Goal: Transaction & Acquisition: Purchase product/service

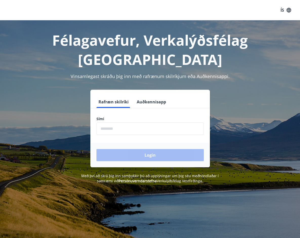
click at [105, 122] on input "phone" at bounding box center [149, 128] width 107 height 12
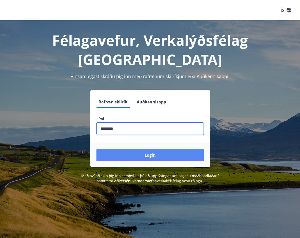
type input "********"
click at [113, 149] on button "Login" at bounding box center [149, 155] width 107 height 12
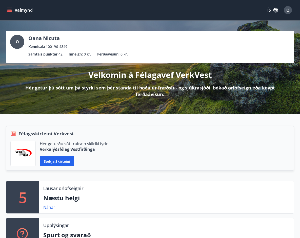
click at [272, 9] on button "ÍS" at bounding box center [273, 10] width 16 height 9
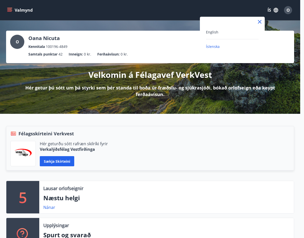
click at [225, 32] on div "English" at bounding box center [232, 32] width 53 height 6
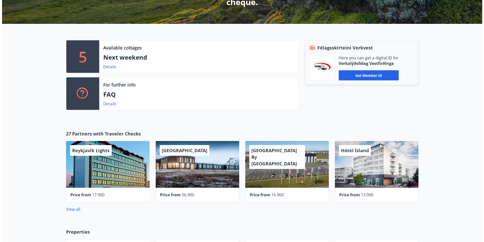
scroll to position [127, 0]
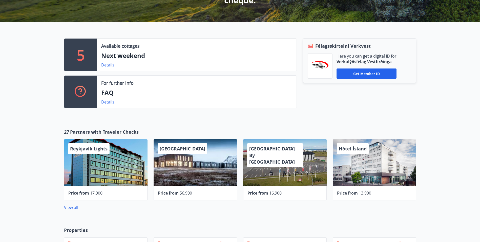
click at [261, 168] on div "Konvin Hotel By Keflavik Airport" at bounding box center [285, 162] width 84 height 47
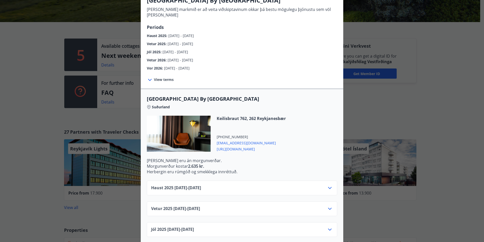
scroll to position [51, 0]
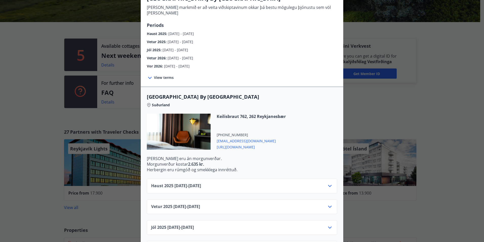
click at [304, 203] on icon at bounding box center [330, 206] width 6 height 6
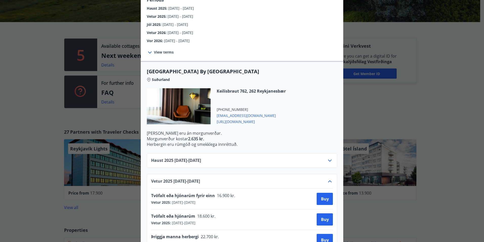
click at [304, 157] on icon at bounding box center [330, 160] width 6 height 6
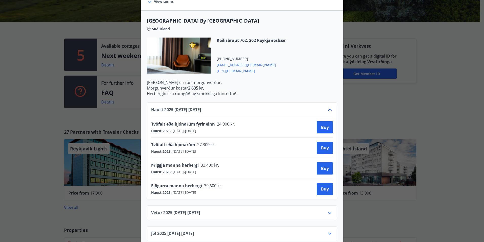
scroll to position [152, 0]
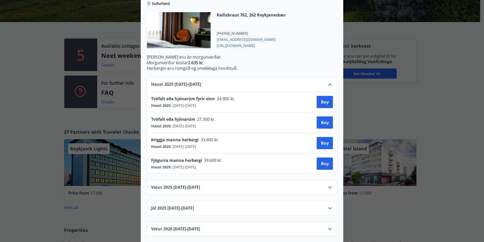
click at [304, 184] on icon at bounding box center [330, 187] width 6 height 6
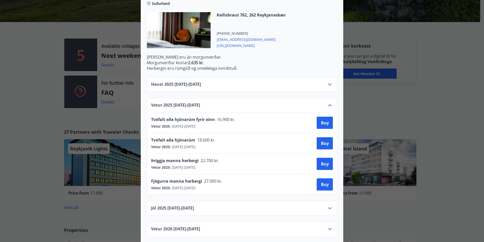
click at [304, 205] on icon at bounding box center [330, 208] width 6 height 6
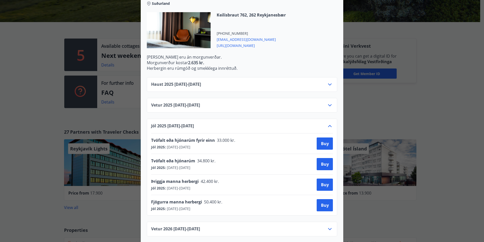
click at [304, 228] on icon at bounding box center [330, 229] width 4 height 2
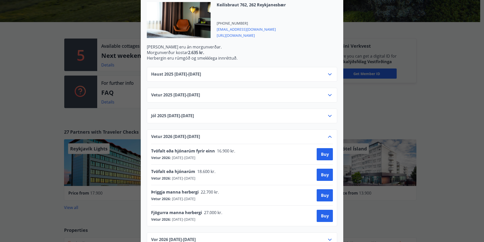
scroll to position [171, 0]
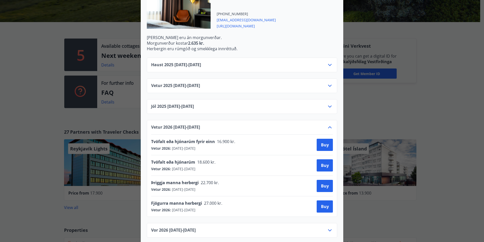
click at [304, 83] on icon at bounding box center [330, 86] width 6 height 6
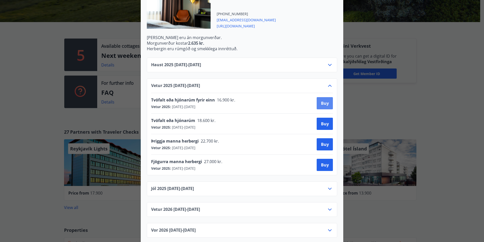
click at [304, 100] on span "Buy" at bounding box center [325, 103] width 8 height 6
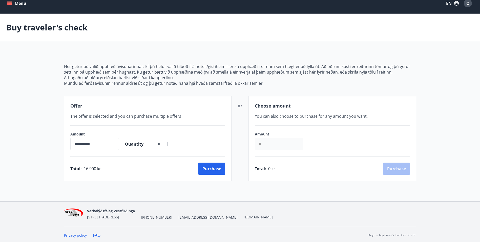
scroll to position [9, 0]
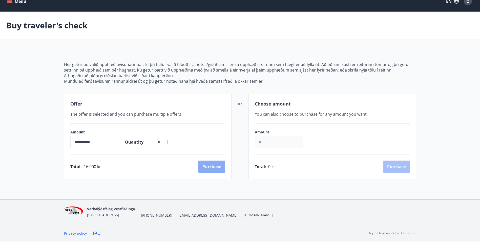
click at [214, 167] on button "Purchase" at bounding box center [211, 166] width 27 height 12
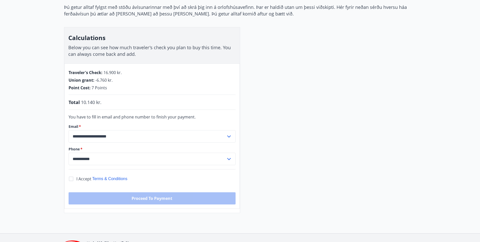
scroll to position [12, 0]
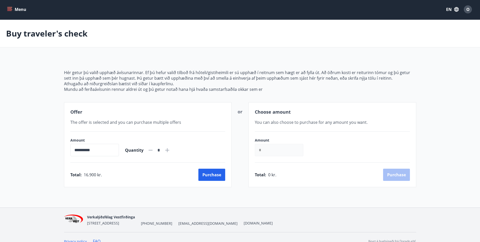
scroll to position [9, 0]
